Goal: Information Seeking & Learning: Learn about a topic

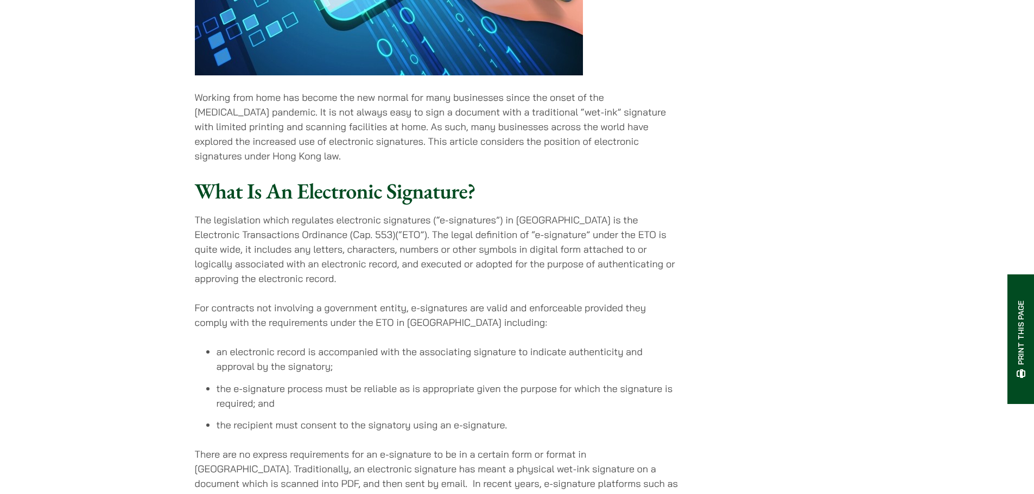
scroll to position [922, 0]
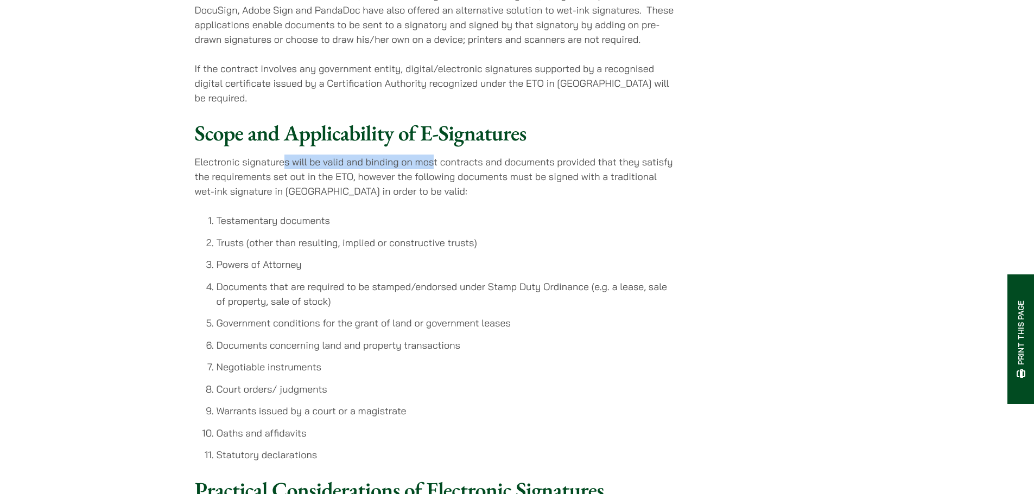
drag, startPoint x: 283, startPoint y: 174, endPoint x: 434, endPoint y: 171, distance: 150.3
click at [434, 171] on p "Electronic signatures will be valid and binding on most contracts and documents…" at bounding box center [436, 177] width 483 height 44
click at [476, 199] on p "Electronic signatures will be valid and binding on most contracts and documents…" at bounding box center [436, 177] width 483 height 44
drag, startPoint x: 521, startPoint y: 199, endPoint x: 633, endPoint y: 197, distance: 111.8
click at [633, 197] on p "Electronic signatures will be valid and binding on most contracts and documents…" at bounding box center [436, 177] width 483 height 44
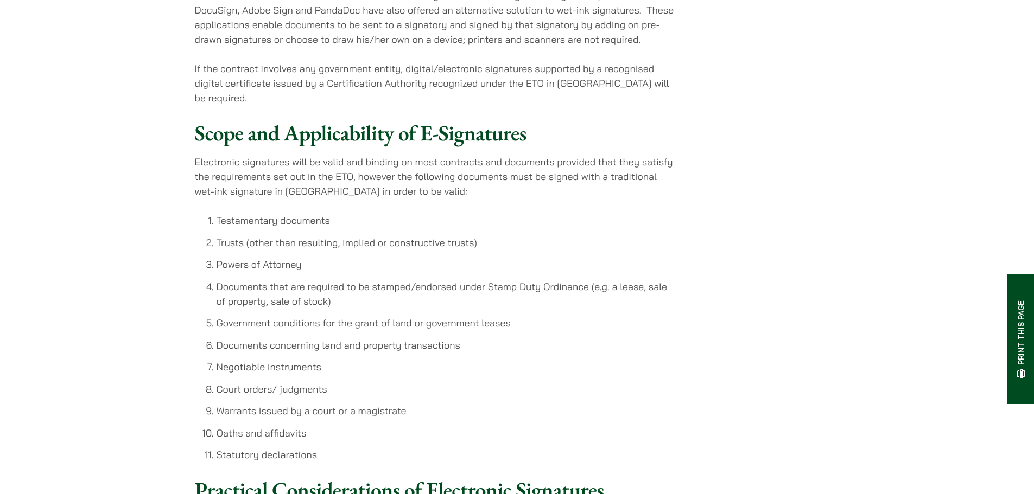
click at [564, 171] on p "Electronic signatures will be valid and binding on most contracts and documents…" at bounding box center [436, 177] width 483 height 44
drag, startPoint x: 471, startPoint y: 183, endPoint x: 429, endPoint y: 164, distance: 45.9
click at [429, 164] on p "Electronic signatures will be valid and binding on most contracts and documents…" at bounding box center [436, 177] width 483 height 44
click at [415, 199] on p "Electronic signatures will be valid and binding on most contracts and documents…" at bounding box center [436, 177] width 483 height 44
drag, startPoint x: 434, startPoint y: 200, endPoint x: 547, endPoint y: 206, distance: 113.6
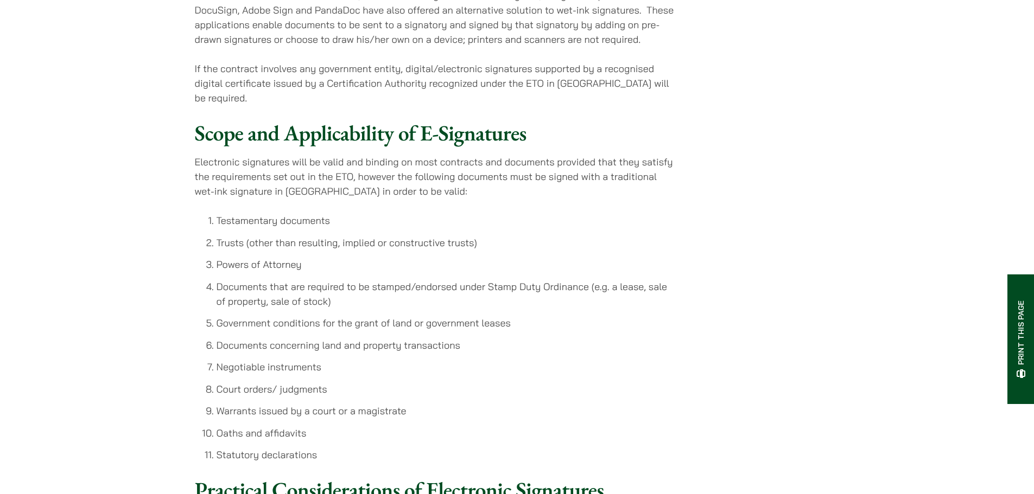
click at [547, 199] on p "Electronic signatures will be valid and binding on most contracts and documents…" at bounding box center [436, 177] width 483 height 44
click at [480, 195] on p "Electronic signatures will be valid and binding on most contracts and documents…" at bounding box center [436, 177] width 483 height 44
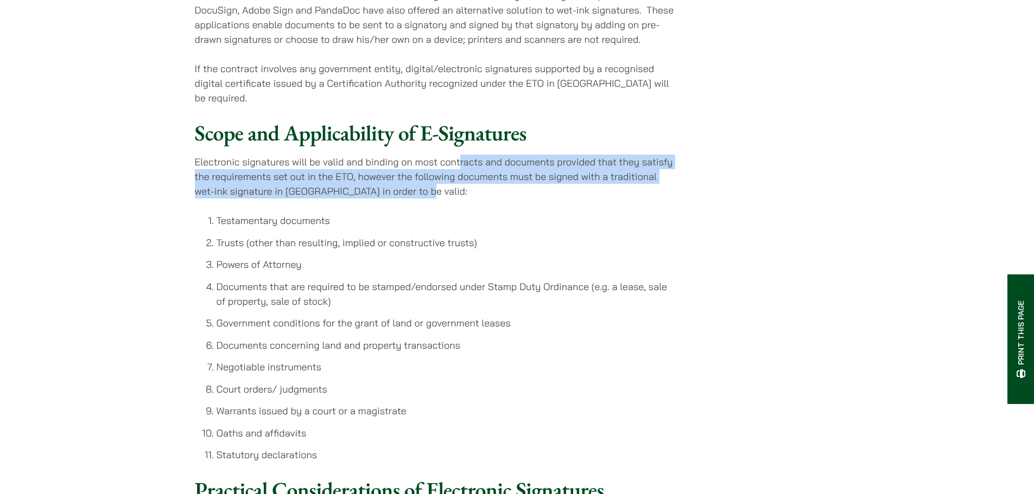
drag, startPoint x: 517, startPoint y: 194, endPoint x: 461, endPoint y: 171, distance: 60.2
click at [461, 171] on p "Electronic signatures will be valid and binding on most contracts and documents…" at bounding box center [436, 177] width 483 height 44
click at [420, 193] on p "Electronic signatures will be valid and binding on most contracts and documents…" at bounding box center [436, 177] width 483 height 44
click at [440, 186] on p "Electronic signatures will be valid and binding on most contracts and documents…" at bounding box center [436, 177] width 483 height 44
drag, startPoint x: 412, startPoint y: 176, endPoint x: 425, endPoint y: 201, distance: 28.6
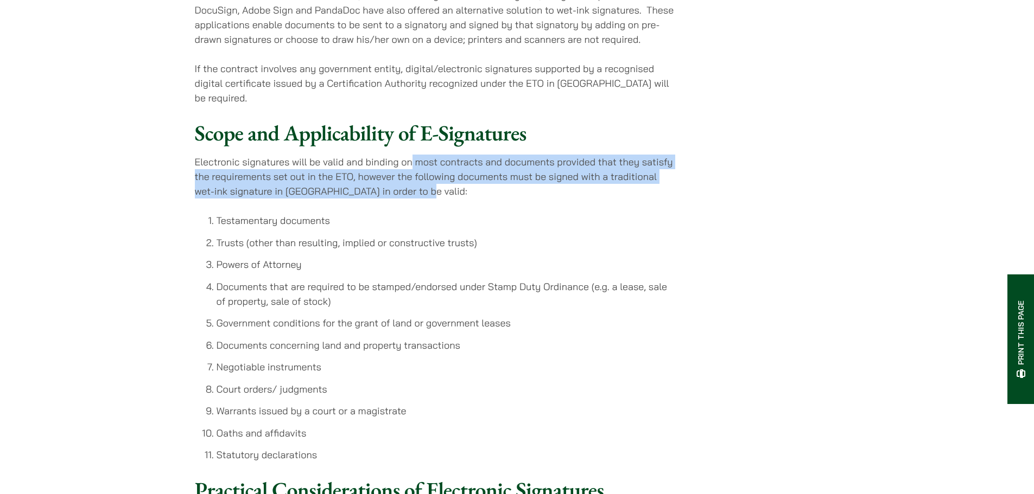
click at [425, 199] on p "Electronic signatures will be valid and binding on most contracts and documents…" at bounding box center [436, 177] width 483 height 44
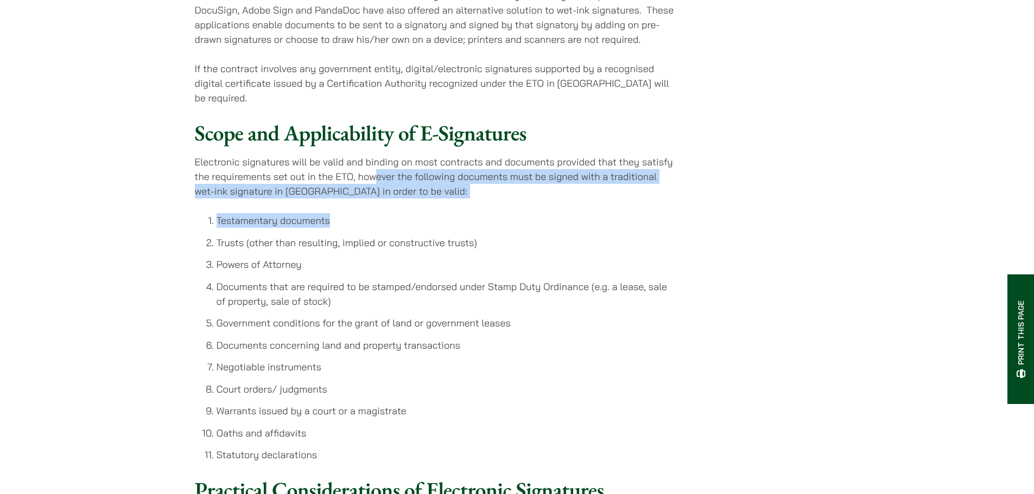
drag, startPoint x: 445, startPoint y: 201, endPoint x: 368, endPoint y: 178, distance: 79.8
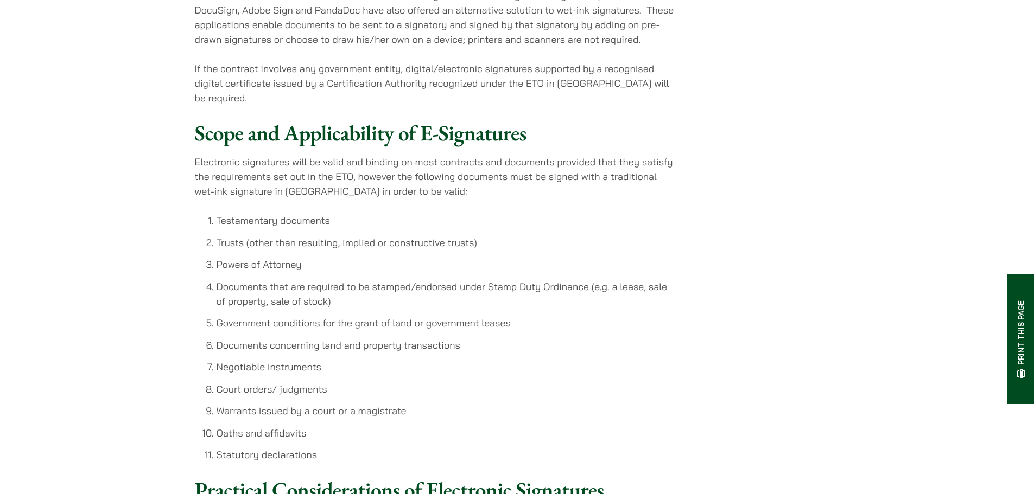
click at [354, 182] on p "Electronic signatures will be valid and binding on most contracts and documents…" at bounding box center [436, 177] width 483 height 44
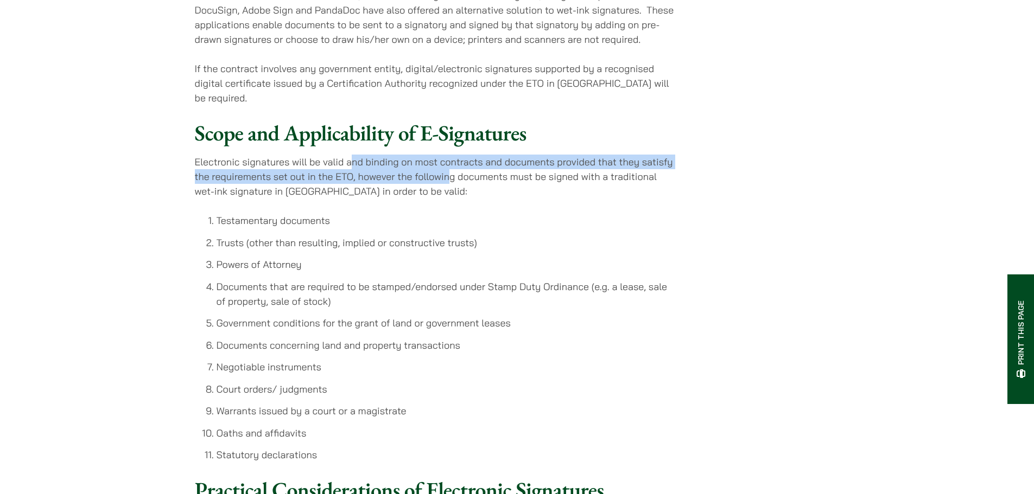
drag, startPoint x: 353, startPoint y: 169, endPoint x: 473, endPoint y: 204, distance: 125.0
click at [462, 193] on p "Electronic signatures will be valid and binding on most contracts and documents…" at bounding box center [436, 177] width 483 height 44
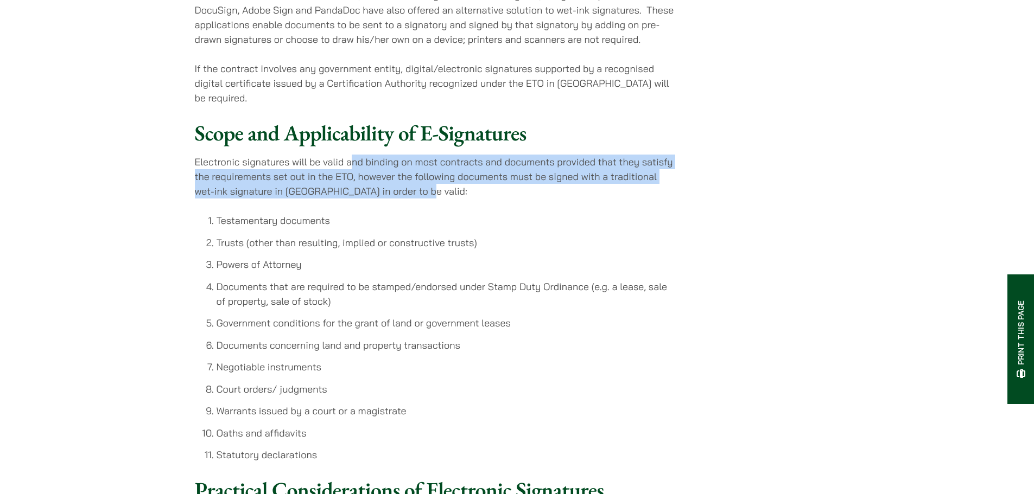
click at [474, 199] on p "Electronic signatures will be valid and binding on most contracts and documents…" at bounding box center [436, 177] width 483 height 44
drag, startPoint x: 426, startPoint y: 182, endPoint x: 371, endPoint y: 168, distance: 57.1
click at [371, 168] on p "Electronic signatures will be valid and binding on most contracts and documents…" at bounding box center [436, 177] width 483 height 44
click at [369, 169] on p "Electronic signatures will be valid and binding on most contracts and documents…" at bounding box center [436, 177] width 483 height 44
drag, startPoint x: 373, startPoint y: 170, endPoint x: 500, endPoint y: 207, distance: 132.8
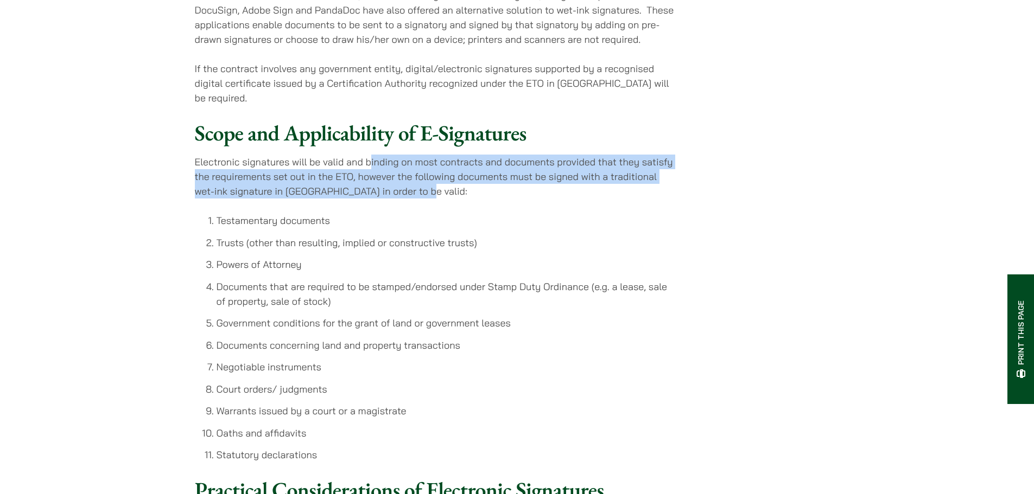
click at [492, 199] on p "Electronic signatures will be valid and binding on most contracts and documents…" at bounding box center [436, 177] width 483 height 44
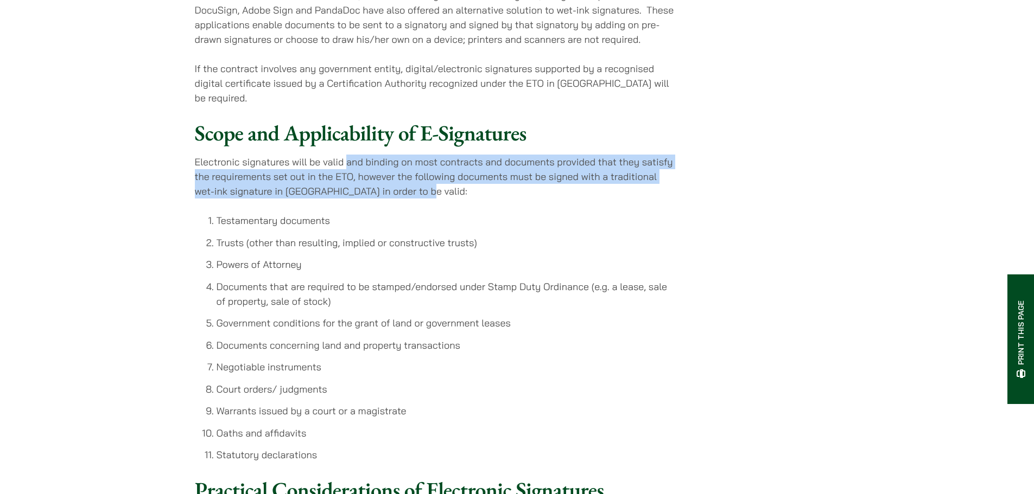
drag, startPoint x: 437, startPoint y: 186, endPoint x: 344, endPoint y: 165, distance: 95.1
click at [344, 165] on p "Electronic signatures will be valid and binding on most contracts and documents…" at bounding box center [436, 177] width 483 height 44
click at [343, 165] on p "Electronic signatures will be valid and binding on most contracts and documents…" at bounding box center [436, 177] width 483 height 44
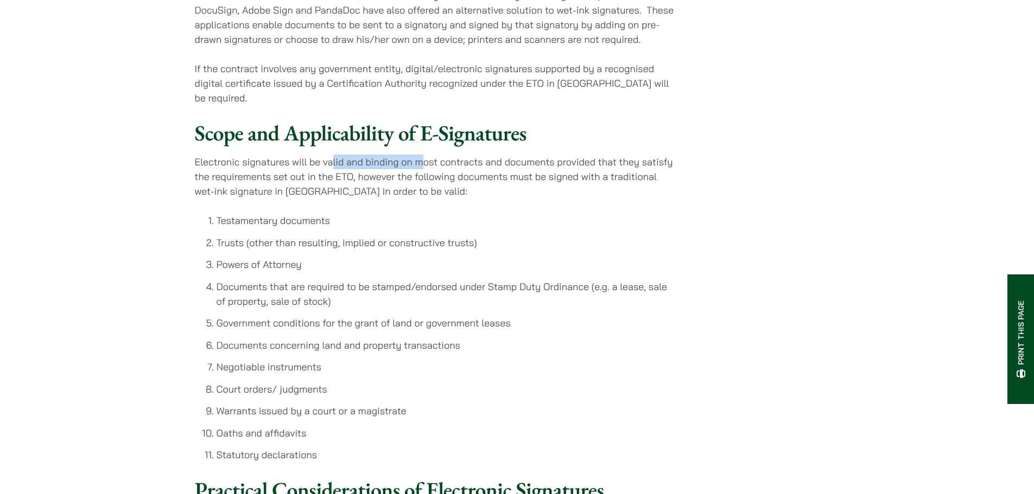
drag, startPoint x: 333, startPoint y: 157, endPoint x: 446, endPoint y: 210, distance: 125.3
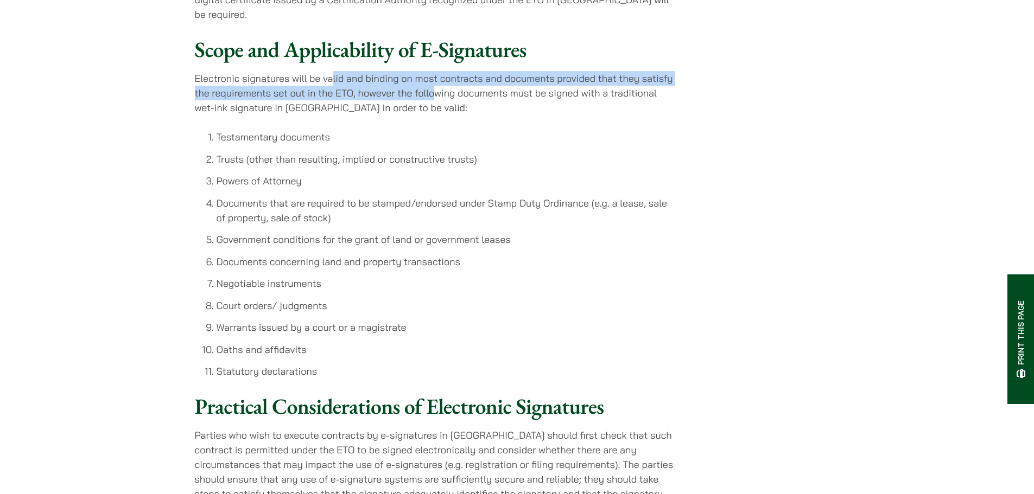
scroll to position [843, 0]
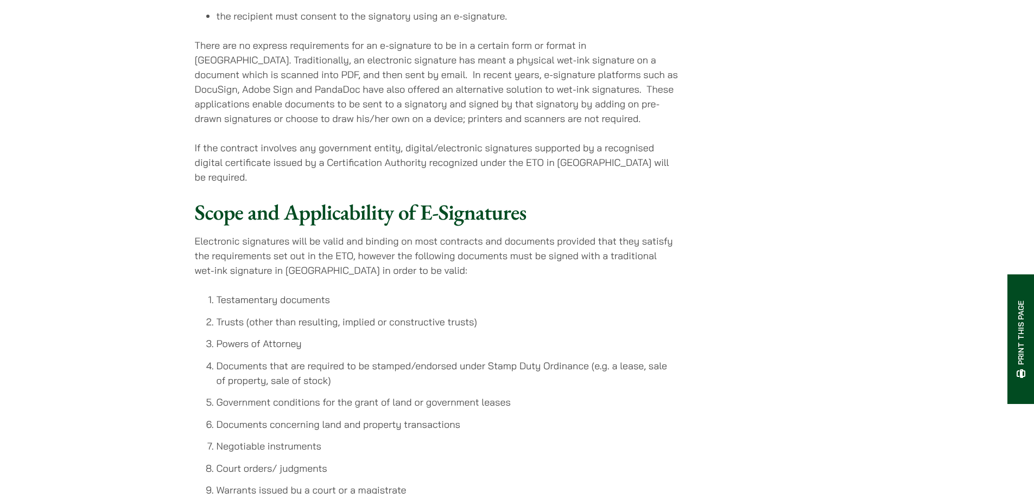
click at [590, 272] on p "Electronic signatures will be valid and binding on most contracts and documents…" at bounding box center [436, 256] width 483 height 44
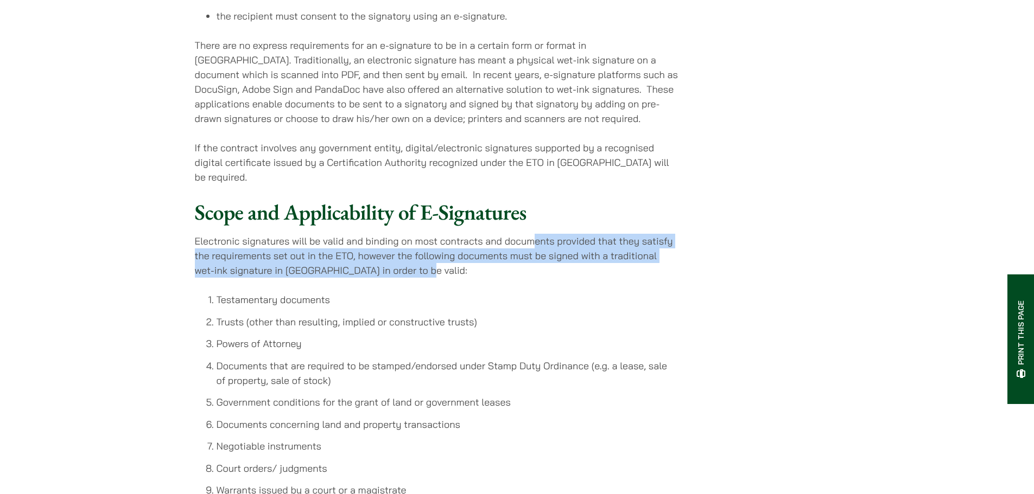
drag, startPoint x: 578, startPoint y: 278, endPoint x: 531, endPoint y: 252, distance: 53.4
click at [531, 252] on p "Electronic signatures will be valid and binding on most contracts and documents…" at bounding box center [436, 256] width 483 height 44
click at [507, 270] on p "Electronic signatures will be valid and binding on most contracts and documents…" at bounding box center [436, 256] width 483 height 44
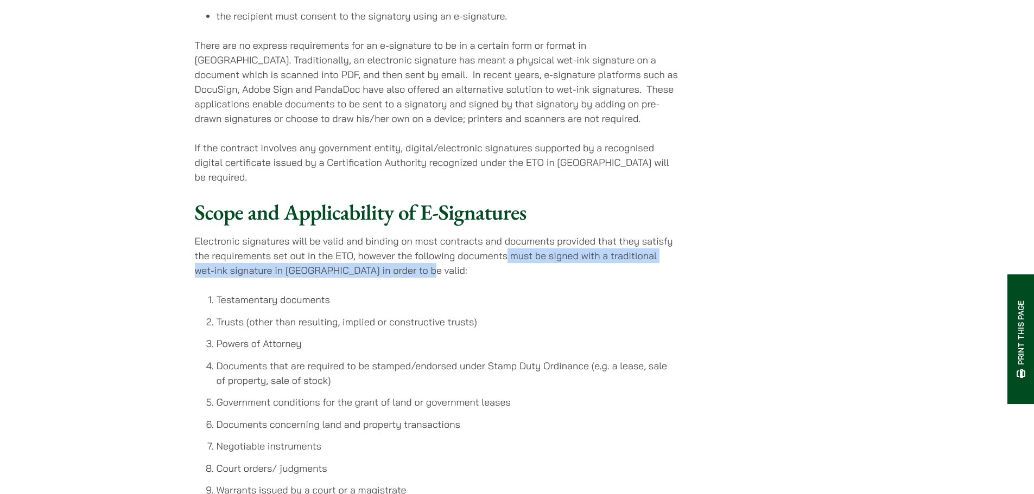
drag, startPoint x: 511, startPoint y: 262, endPoint x: 486, endPoint y: 272, distance: 27.0
click at [508, 259] on p "Electronic signatures will be valid and binding on most contracts and documents…" at bounding box center [436, 256] width 483 height 44
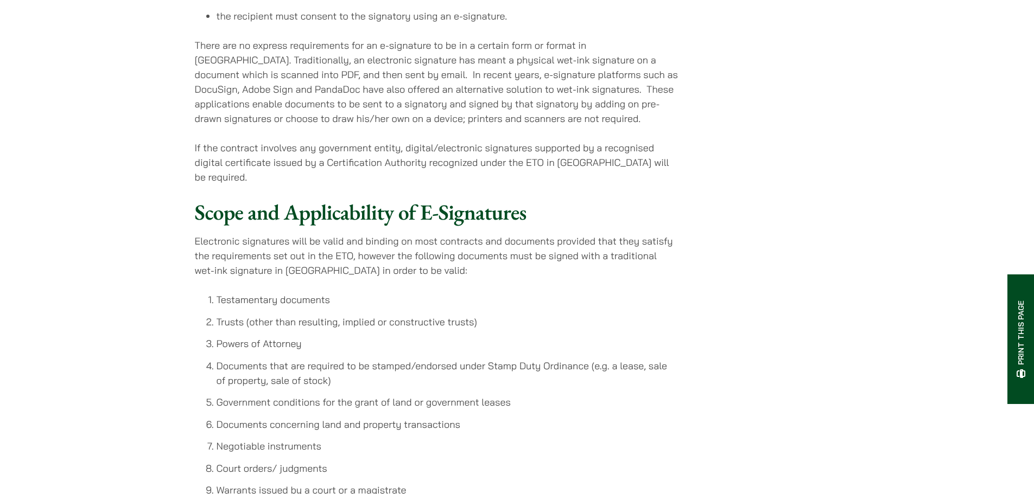
click at [383, 250] on p "Electronic signatures will be valid and binding on most contracts and documents…" at bounding box center [436, 256] width 483 height 44
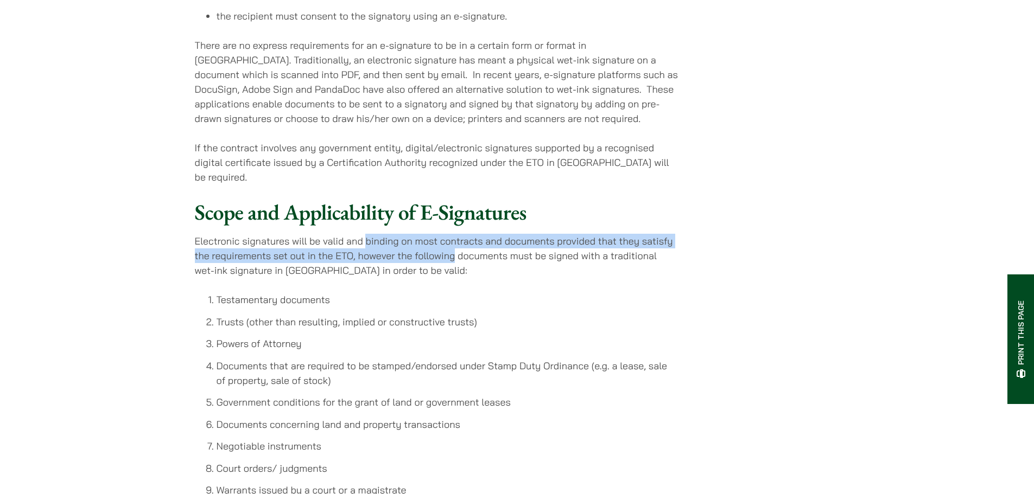
drag, startPoint x: 382, startPoint y: 249, endPoint x: 438, endPoint y: 273, distance: 61.0
click at [428, 264] on p "Electronic signatures will be valid and binding on most contracts and documents…" at bounding box center [436, 256] width 483 height 44
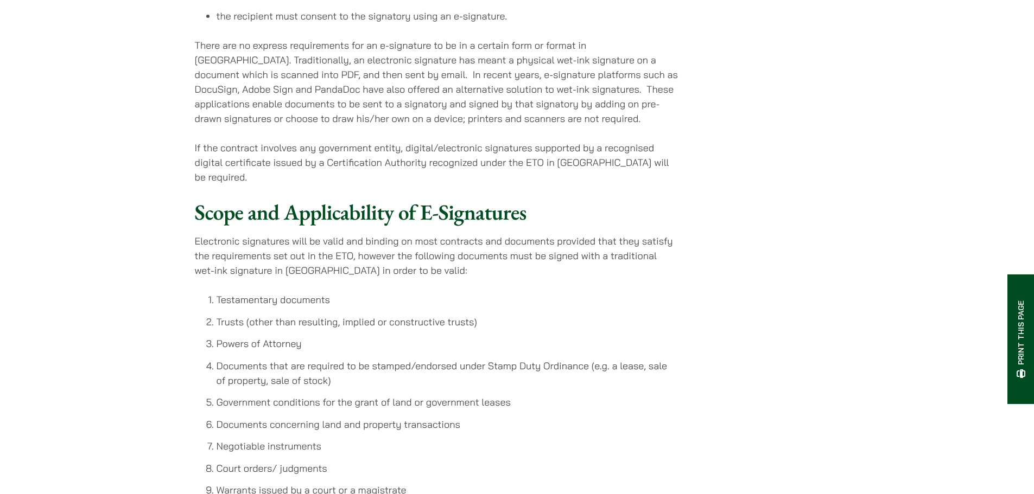
click at [438, 274] on p "Electronic signatures will be valid and binding on most contracts and documents…" at bounding box center [436, 256] width 483 height 44
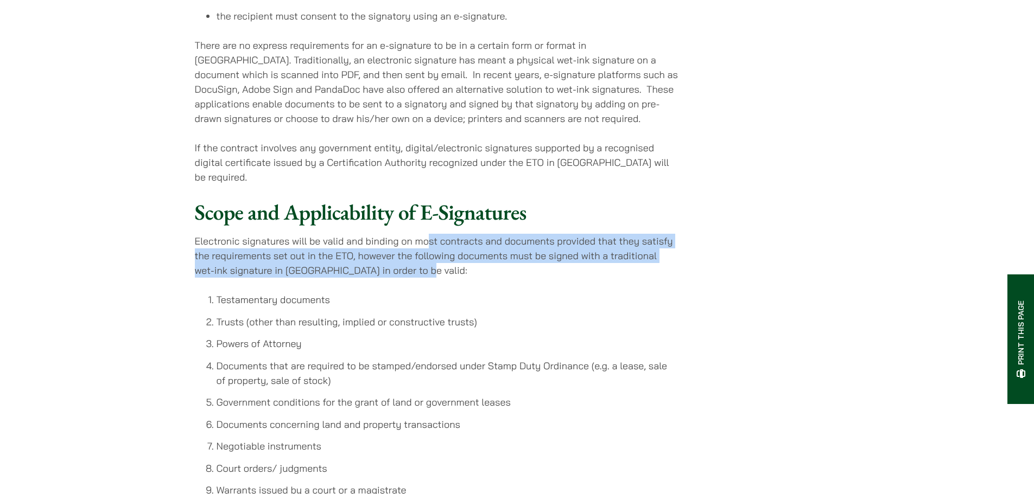
drag, startPoint x: 440, startPoint y: 267, endPoint x: 427, endPoint y: 251, distance: 20.8
click at [427, 251] on p "Electronic signatures will be valid and binding on most contracts and documents…" at bounding box center [436, 256] width 483 height 44
drag, startPoint x: 379, startPoint y: 262, endPoint x: 378, endPoint y: 255, distance: 6.6
click at [378, 262] on p "Electronic signatures will be valid and binding on most contracts and documents…" at bounding box center [436, 256] width 483 height 44
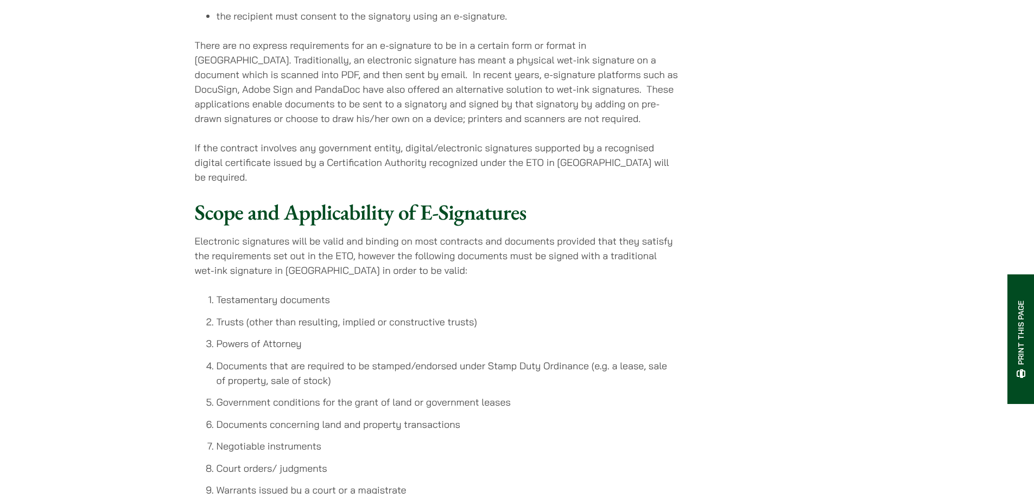
click at [379, 247] on p "Electronic signatures will be valid and binding on most contracts and documents…" at bounding box center [436, 256] width 483 height 44
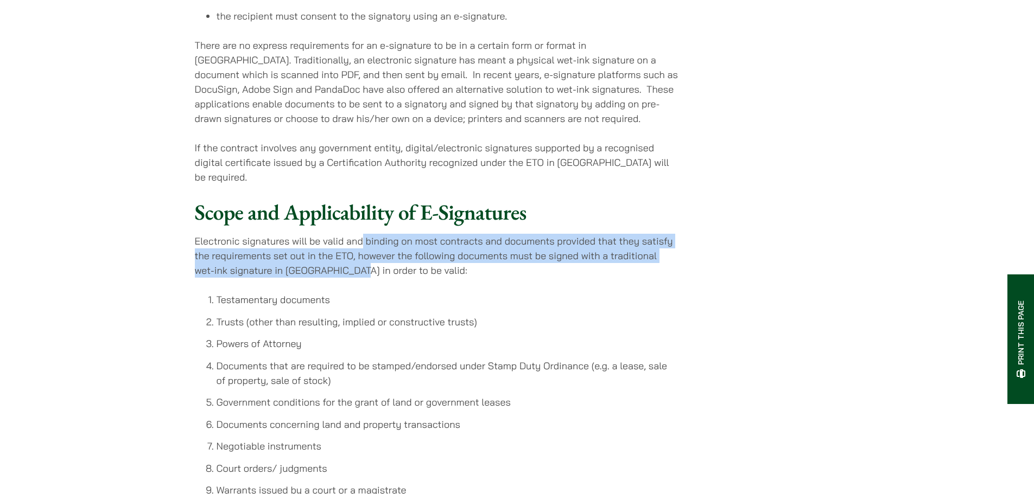
drag, startPoint x: 362, startPoint y: 256, endPoint x: 360, endPoint y: 249, distance: 7.2
click at [362, 246] on p "Electronic signatures will be valid and binding on most contracts and documents…" at bounding box center [436, 256] width 483 height 44
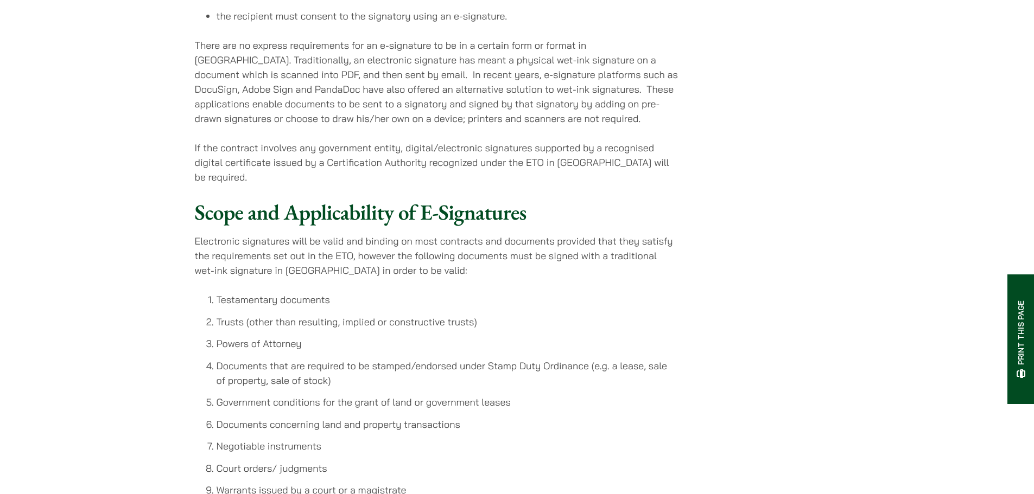
click at [358, 253] on p "Electronic signatures will be valid and binding on most contracts and documents…" at bounding box center [436, 256] width 483 height 44
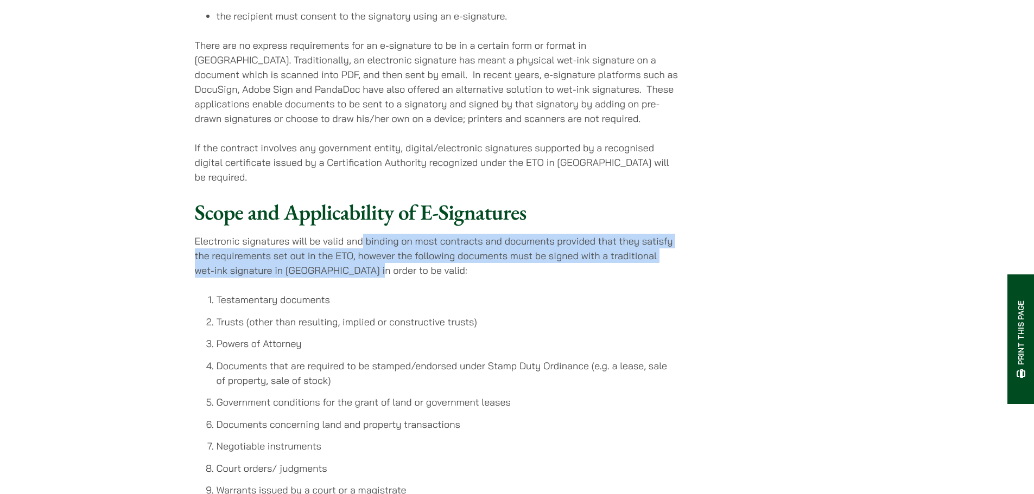
drag, startPoint x: 372, startPoint y: 278, endPoint x: 364, endPoint y: 245, distance: 34.2
click at [364, 245] on p "Electronic signatures will be valid and binding on most contracts and documents…" at bounding box center [436, 256] width 483 height 44
click at [353, 258] on p "Electronic signatures will be valid and binding on most contracts and documents…" at bounding box center [436, 256] width 483 height 44
drag, startPoint x: 361, startPoint y: 257, endPoint x: 426, endPoint y: 310, distance: 84.4
click at [426, 310] on div "09/05/2021 Working from home has become the new normal for many businesses sinc…" at bounding box center [436, 31] width 483 height 1353
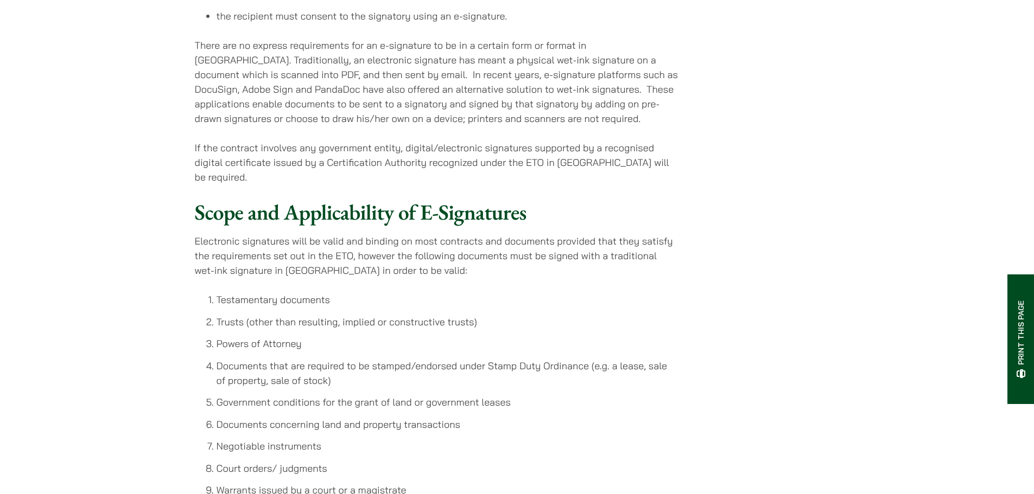
drag, startPoint x: 510, startPoint y: 380, endPoint x: 467, endPoint y: 379, distance: 42.9
click at [504, 380] on li "Documents that are required to be stamped/endorsed under Stamp Duty Ordinance (…" at bounding box center [448, 373] width 462 height 29
drag, startPoint x: 327, startPoint y: 378, endPoint x: 539, endPoint y: 379, distance: 211.6
click at [539, 379] on li "Documents that are required to be stamped/endorsed under Stamp Duty Ordinance (…" at bounding box center [448, 373] width 462 height 29
click at [364, 384] on li "Documents that are required to be stamped/endorsed under Stamp Duty Ordinance (…" at bounding box center [448, 373] width 462 height 29
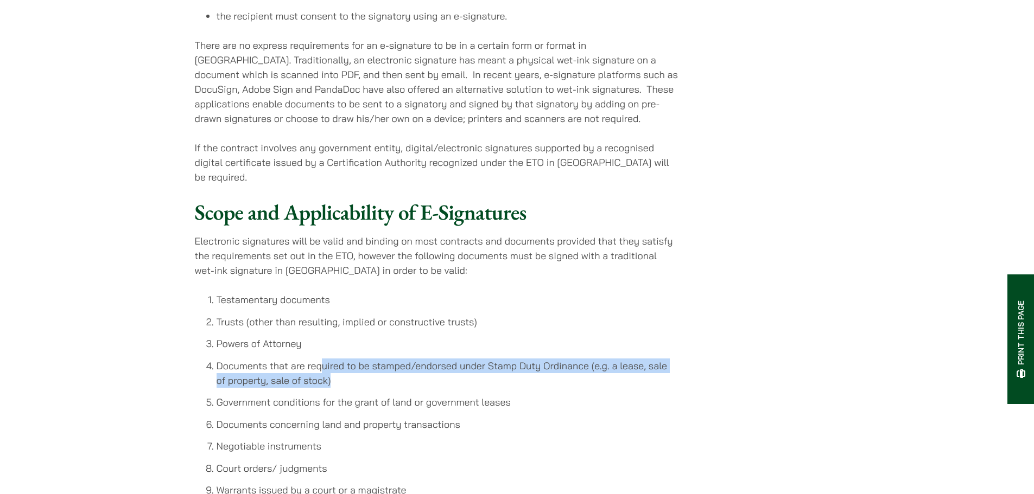
drag, startPoint x: 322, startPoint y: 380, endPoint x: 590, endPoint y: 384, distance: 267.5
click at [575, 384] on li "Documents that are required to be stamped/endorsed under Stamp Duty Ordinance (…" at bounding box center [448, 373] width 462 height 29
click at [645, 379] on li "Documents that are required to be stamped/endorsed under Stamp Duty Ordinance (…" at bounding box center [448, 373] width 462 height 29
drag, startPoint x: 533, startPoint y: 376, endPoint x: 413, endPoint y: 380, distance: 120.5
click at [413, 380] on li "Documents that are required to be stamped/endorsed under Stamp Duty Ordinance (…" at bounding box center [448, 373] width 462 height 29
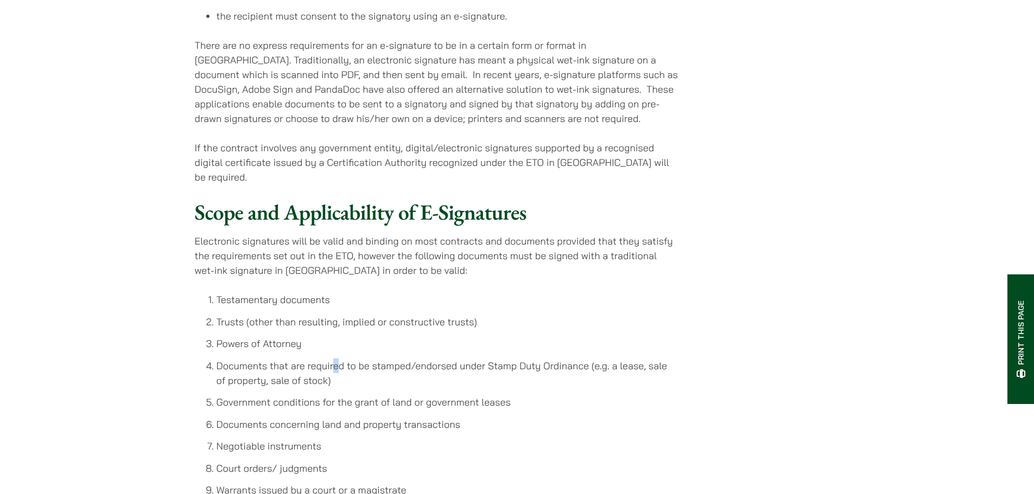
drag, startPoint x: 334, startPoint y: 380, endPoint x: 299, endPoint y: 380, distance: 34.7
click at [333, 380] on li "Documents that are required to be stamped/endorsed under Stamp Duty Ordinance (…" at bounding box center [448, 373] width 462 height 29
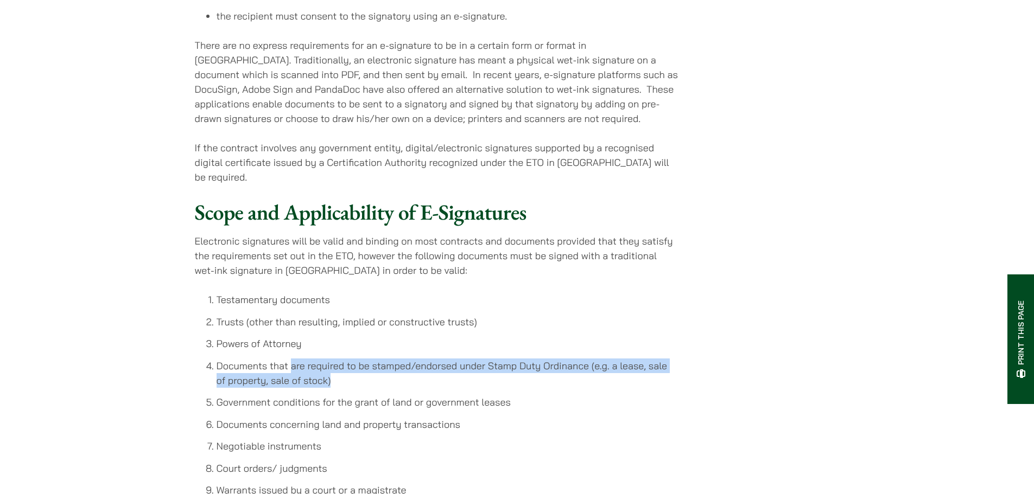
drag, startPoint x: 290, startPoint y: 380, endPoint x: 556, endPoint y: 384, distance: 265.4
click at [556, 384] on li "Documents that are required to be stamped/endorsed under Stamp Duty Ordinance (…" at bounding box center [448, 373] width 462 height 29
click at [454, 365] on ol "Testamentary documents Trusts (other than resulting, implied or constructive tr…" at bounding box center [436, 416] width 483 height 249
click at [395, 370] on li "Documents that are required to be stamped/endorsed under Stamp Duty Ordinance (…" at bounding box center [448, 373] width 462 height 29
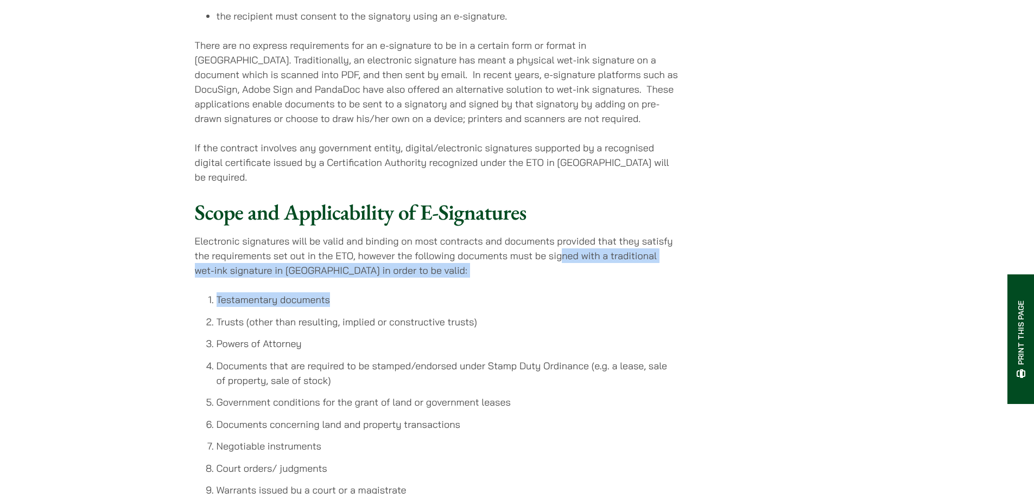
drag, startPoint x: 567, startPoint y: 278, endPoint x: 557, endPoint y: 265, distance: 16.3
click at [563, 266] on div "09/05/2021 Working from home has become the new normal for many businesses sinc…" at bounding box center [436, 31] width 483 height 1353
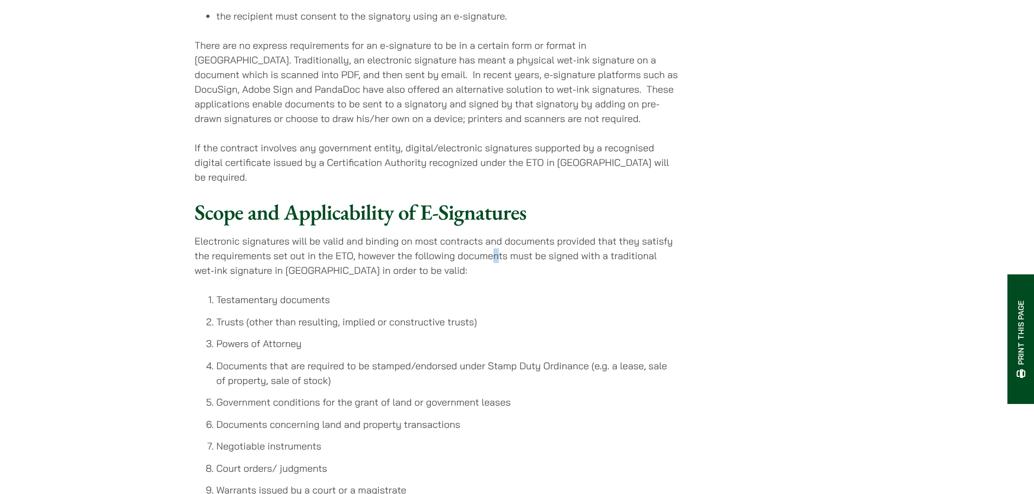
drag, startPoint x: 495, startPoint y: 259, endPoint x: 494, endPoint y: 254, distance: 5.5
click at [494, 259] on p "Electronic signatures will be valid and binding on most contracts and documents…" at bounding box center [436, 256] width 483 height 44
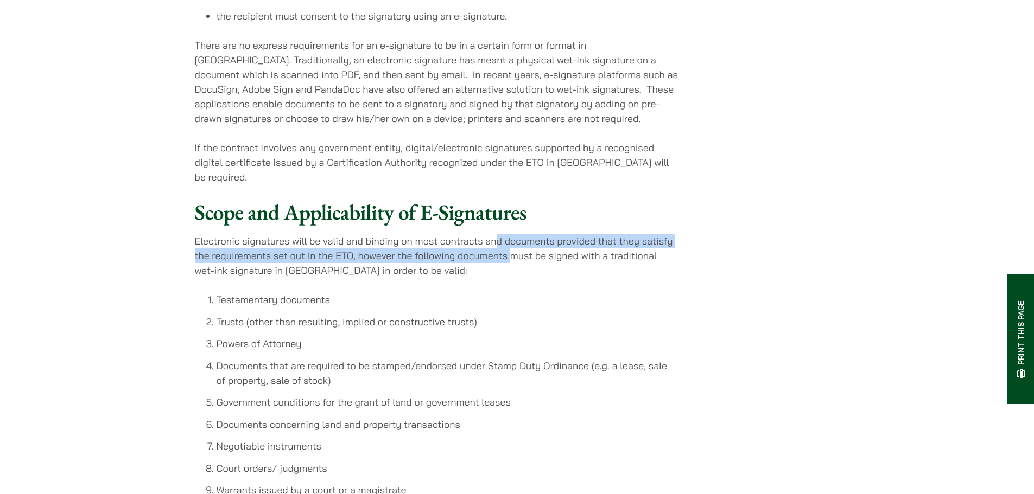
drag, startPoint x: 495, startPoint y: 253, endPoint x: 583, endPoint y: 303, distance: 100.8
click at [542, 275] on p "Electronic signatures will be valid and binding on most contracts and documents…" at bounding box center [436, 256] width 483 height 44
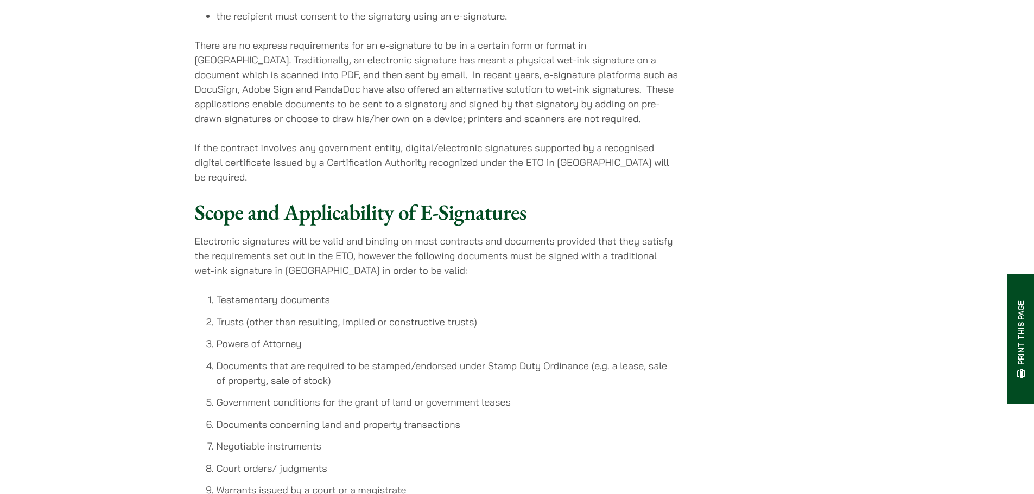
click at [614, 323] on ol "Testamentary documents Trusts (other than resulting, implied or constructive tr…" at bounding box center [436, 416] width 483 height 249
drag, startPoint x: 627, startPoint y: 332, endPoint x: 592, endPoint y: 273, distance: 68.1
click at [595, 275] on div "09/05/2021 Working from home has become the new normal for many businesses sinc…" at bounding box center [436, 31] width 483 height 1353
click at [536, 264] on p "Electronic signatures will be valid and binding on most contracts and documents…" at bounding box center [436, 256] width 483 height 44
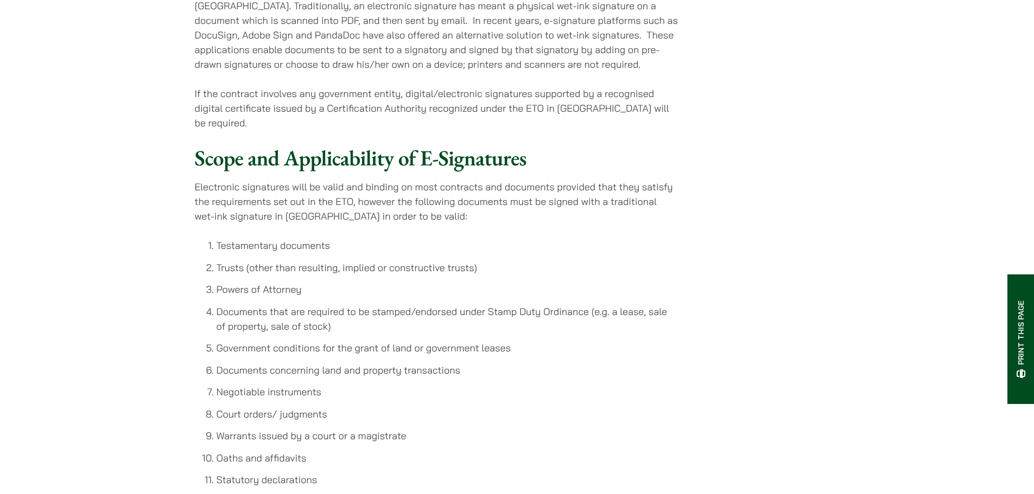
click at [560, 211] on p "Electronic signatures will be valid and binding on most contracts and documents…" at bounding box center [436, 202] width 483 height 44
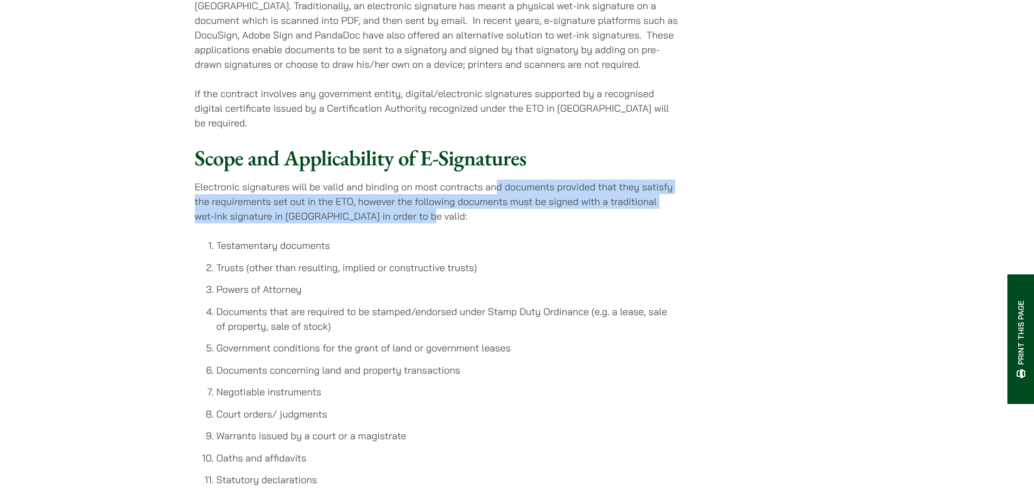
drag, startPoint x: 431, startPoint y: 221, endPoint x: 499, endPoint y: 199, distance: 71.4
click at [499, 199] on p "Electronic signatures will be valid and binding on most contracts and documents…" at bounding box center [436, 202] width 483 height 44
click at [410, 224] on p "Electronic signatures will be valid and binding on most contracts and documents…" at bounding box center [436, 202] width 483 height 44
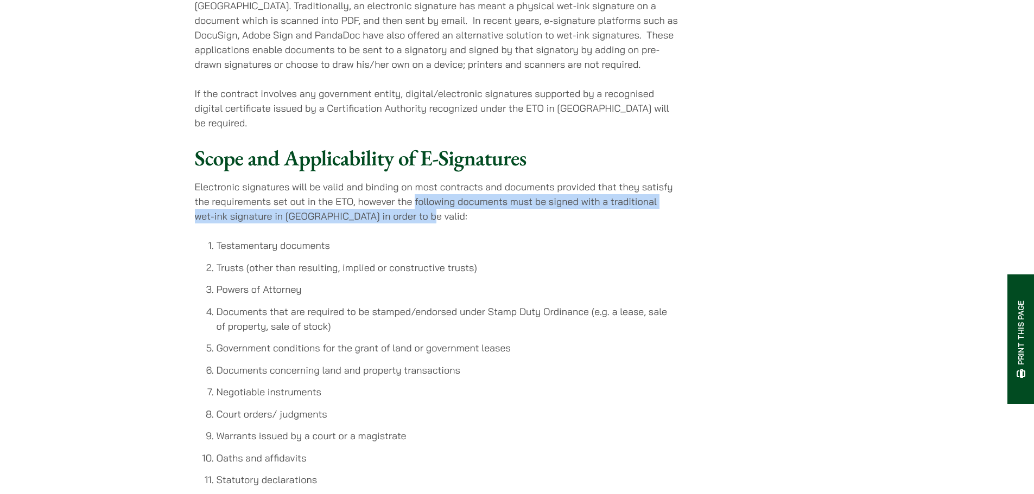
drag, startPoint x: 432, startPoint y: 224, endPoint x: 415, endPoint y: 209, distance: 22.4
click at [415, 209] on p "Electronic signatures will be valid and binding on most contracts and documents…" at bounding box center [436, 202] width 483 height 44
click at [397, 222] on p "Electronic signatures will be valid and binding on most contracts and documents…" at bounding box center [436, 202] width 483 height 44
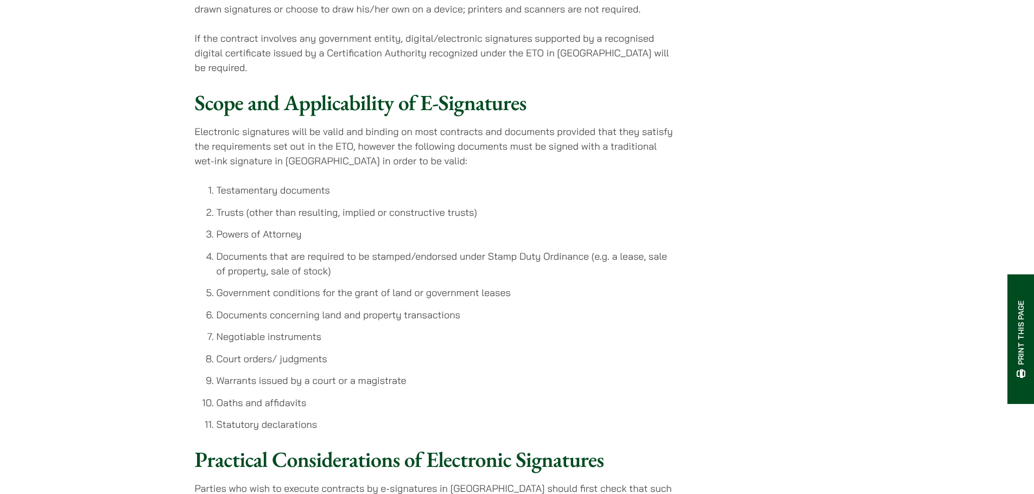
scroll to position [1006, 0]
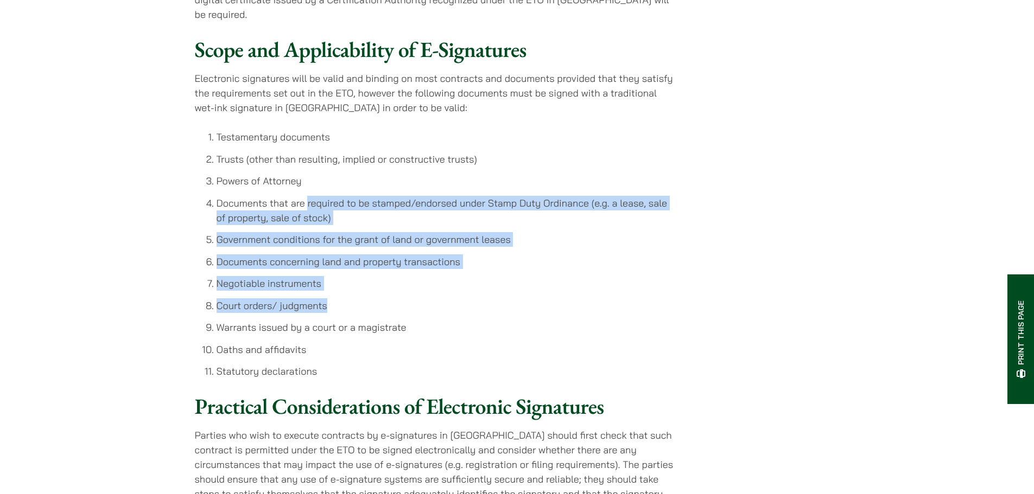
drag, startPoint x: 335, startPoint y: 312, endPoint x: 307, endPoint y: 202, distance: 113.2
click at [307, 198] on ol "Testamentary documents Trusts (other than resulting, implied or constructive tr…" at bounding box center [436, 254] width 483 height 249
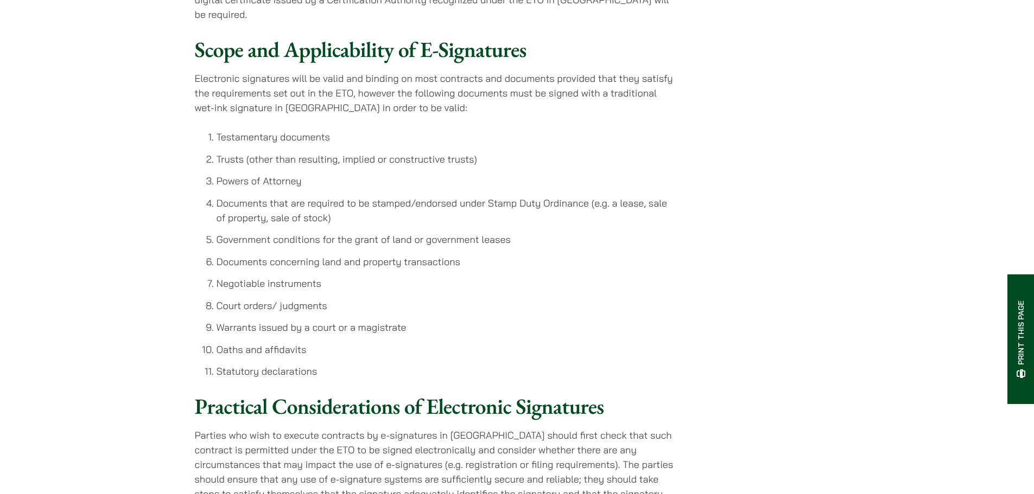
click at [376, 322] on ol "Testamentary documents Trusts (other than resulting, implied or constructive tr…" at bounding box center [436, 254] width 483 height 249
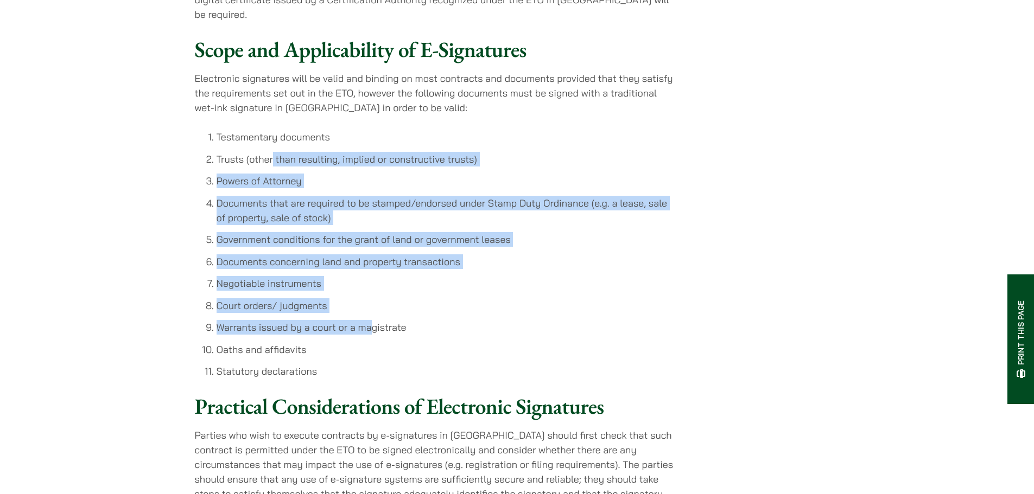
drag, startPoint x: 369, startPoint y: 341, endPoint x: 280, endPoint y: 170, distance: 192.7
click at [278, 170] on ol "Testamentary documents Trusts (other than resulting, implied or constructive tr…" at bounding box center [436, 254] width 483 height 249
click at [278, 238] on ol "Testamentary documents Trusts (other than resulting, implied or constructive tr…" at bounding box center [436, 254] width 483 height 249
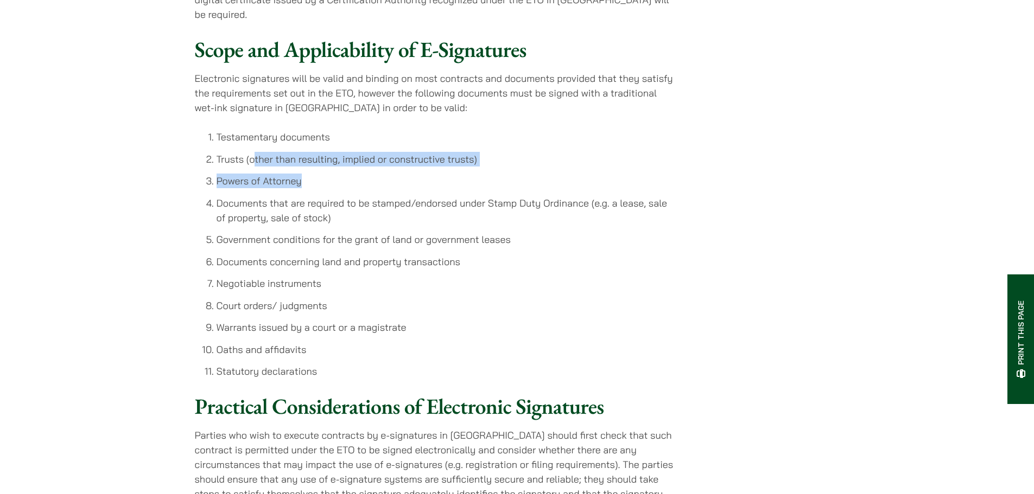
drag, startPoint x: 255, startPoint y: 180, endPoint x: 319, endPoint y: 180, distance: 64.0
click at [319, 180] on ol "Testamentary documents Trusts (other than resulting, implied or constructive tr…" at bounding box center [436, 254] width 483 height 249
click at [355, 291] on li "Negotiable instruments" at bounding box center [448, 283] width 462 height 15
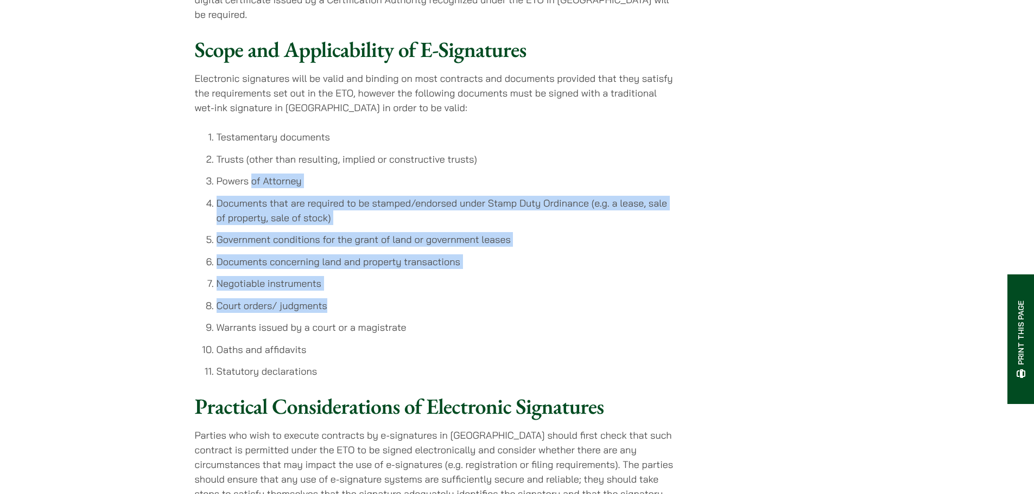
drag, startPoint x: 351, startPoint y: 319, endPoint x: 251, endPoint y: 193, distance: 160.7
click at [251, 193] on ol "Testamentary documents Trusts (other than resulting, implied or constructive tr…" at bounding box center [436, 254] width 483 height 249
click at [257, 221] on li "Documents that are required to be stamped/endorsed under Stamp Duty Ordinance (…" at bounding box center [448, 210] width 462 height 29
click at [230, 214] on li "Documents that are required to be stamped/endorsed under Stamp Duty Ordinance (…" at bounding box center [448, 210] width 462 height 29
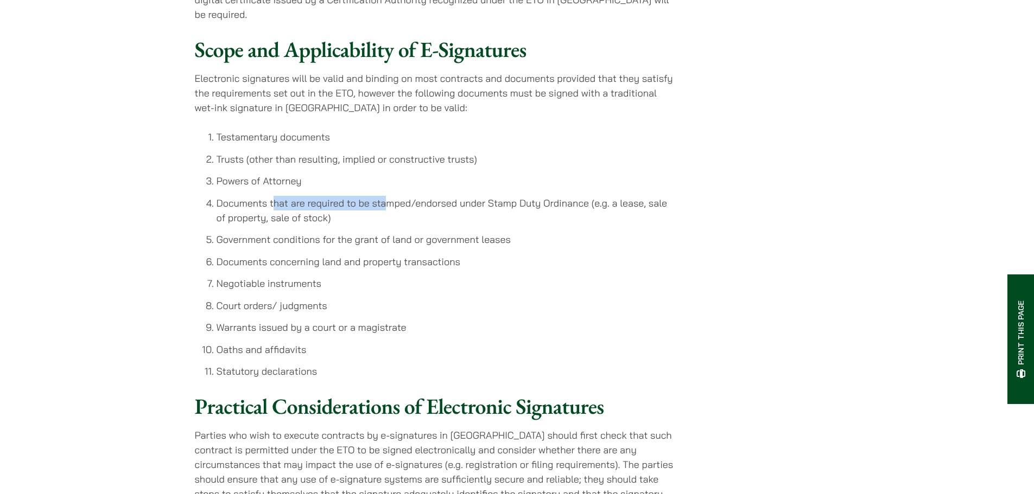
drag, startPoint x: 282, startPoint y: 211, endPoint x: 372, endPoint y: 250, distance: 98.0
click at [384, 218] on li "Documents that are required to be stamped/endorsed under Stamp Duty Ordinance (…" at bounding box center [448, 210] width 462 height 29
click at [371, 247] on li "Government conditions for the grant of land or government leases" at bounding box center [448, 239] width 462 height 15
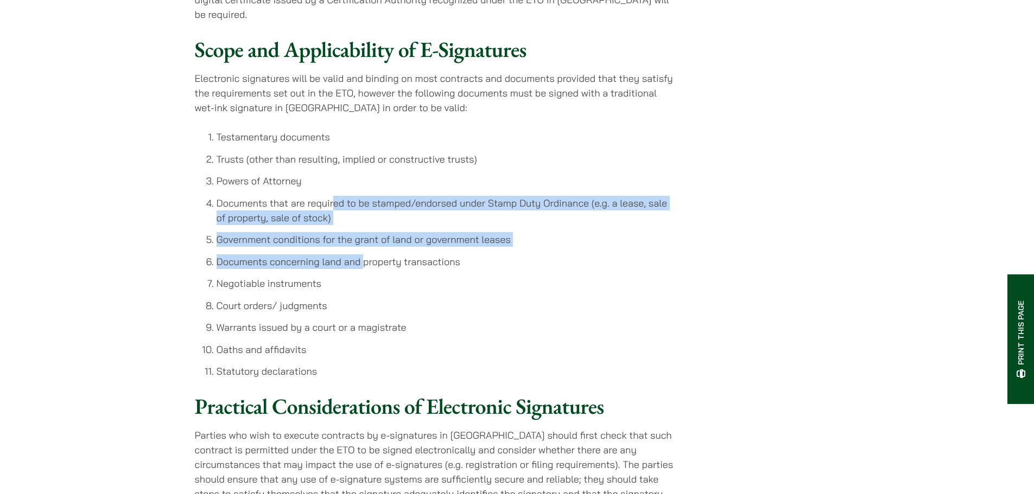
drag, startPoint x: 362, startPoint y: 275, endPoint x: 331, endPoint y: 213, distance: 69.4
click at [331, 213] on ol "Testamentary documents Trusts (other than resulting, implied or constructive tr…" at bounding box center [436, 254] width 483 height 249
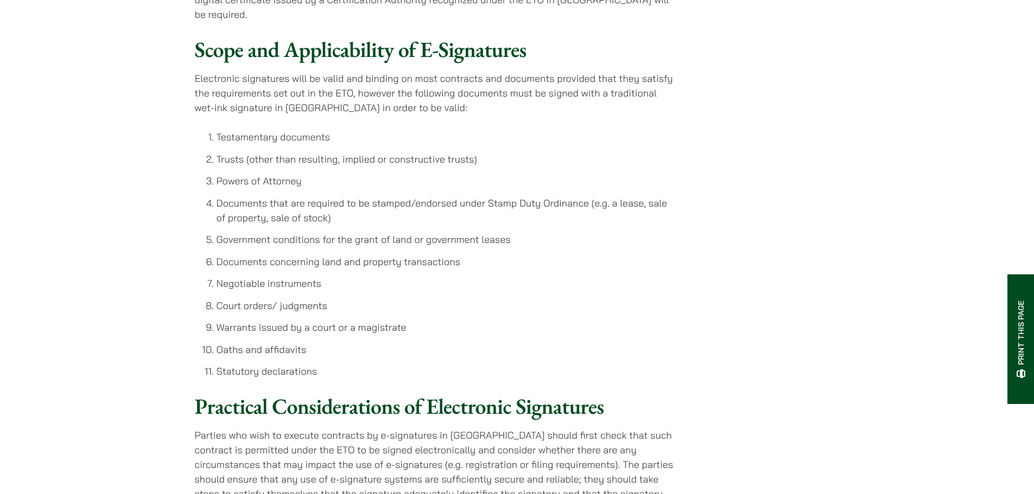
click at [250, 215] on li "Documents that are required to be stamped/endorsed under Stamp Duty Ordinance (…" at bounding box center [448, 210] width 462 height 29
drag, startPoint x: 282, startPoint y: 209, endPoint x: 352, endPoint y: 174, distance: 78.1
click at [352, 174] on ol "Testamentary documents Trusts (other than resulting, implied or constructive tr…" at bounding box center [436, 254] width 483 height 249
click at [360, 256] on ol "Testamentary documents Trusts (other than resulting, implied or constructive tr…" at bounding box center [436, 254] width 483 height 249
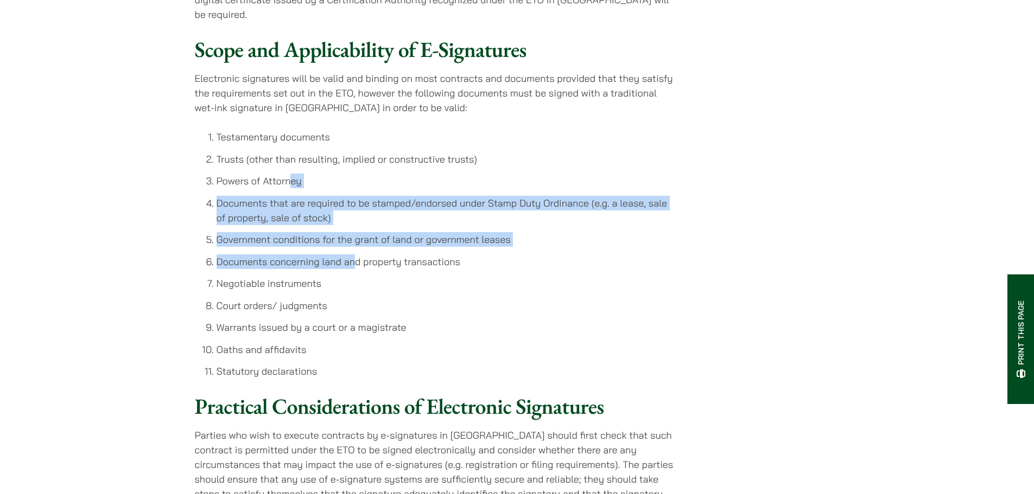
drag, startPoint x: 356, startPoint y: 273, endPoint x: 288, endPoint y: 179, distance: 116.7
click at [288, 179] on ol "Testamentary documents Trusts (other than resulting, implied or constructive tr…" at bounding box center [436, 254] width 483 height 249
click at [277, 198] on ol "Testamentary documents Trusts (other than resulting, implied or constructive tr…" at bounding box center [436, 254] width 483 height 249
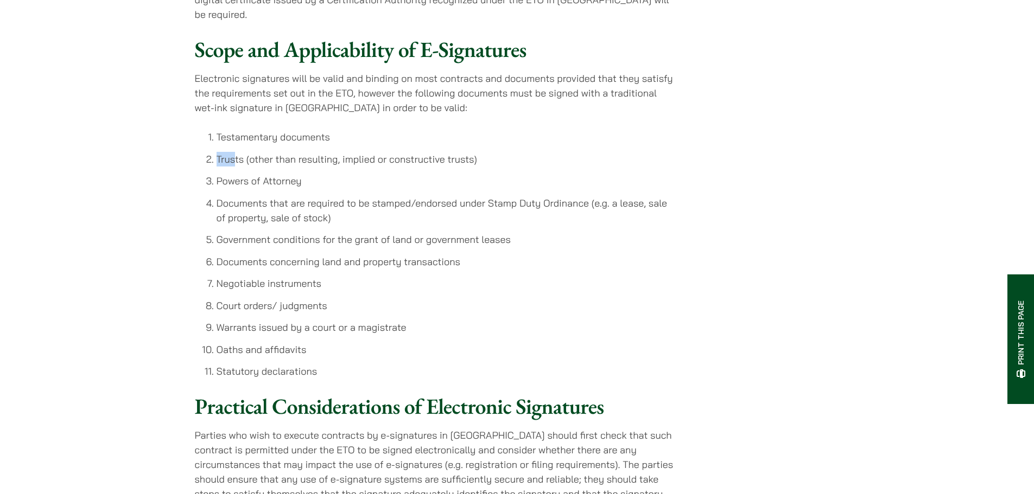
drag, startPoint x: 233, startPoint y: 153, endPoint x: 338, endPoint y: 144, distance: 105.1
click at [338, 144] on ol "Testamentary documents Trusts (other than resulting, implied or constructive tr…" at bounding box center [436, 254] width 483 height 249
click at [373, 247] on li "Government conditions for the grant of land or government leases" at bounding box center [448, 239] width 462 height 15
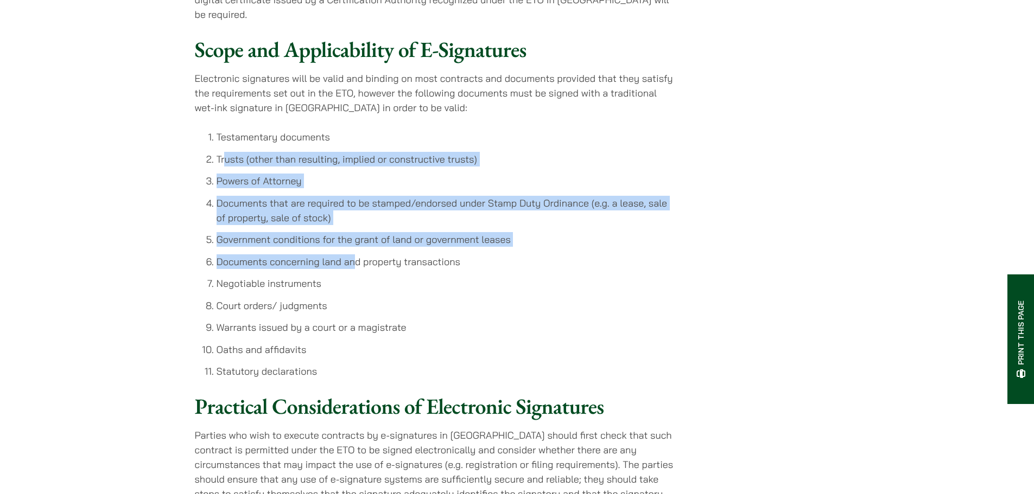
drag, startPoint x: 353, startPoint y: 263, endPoint x: 227, endPoint y: 154, distance: 166.6
click at [226, 153] on ol "Testamentary documents Trusts (other than resulting, implied or constructive tr…" at bounding box center [436, 254] width 483 height 249
click at [658, 220] on li "Documents that are required to be stamped/endorsed under Stamp Duty Ordinance (…" at bounding box center [448, 210] width 462 height 29
drag, startPoint x: 317, startPoint y: 288, endPoint x: 292, endPoint y: 124, distance: 165.9
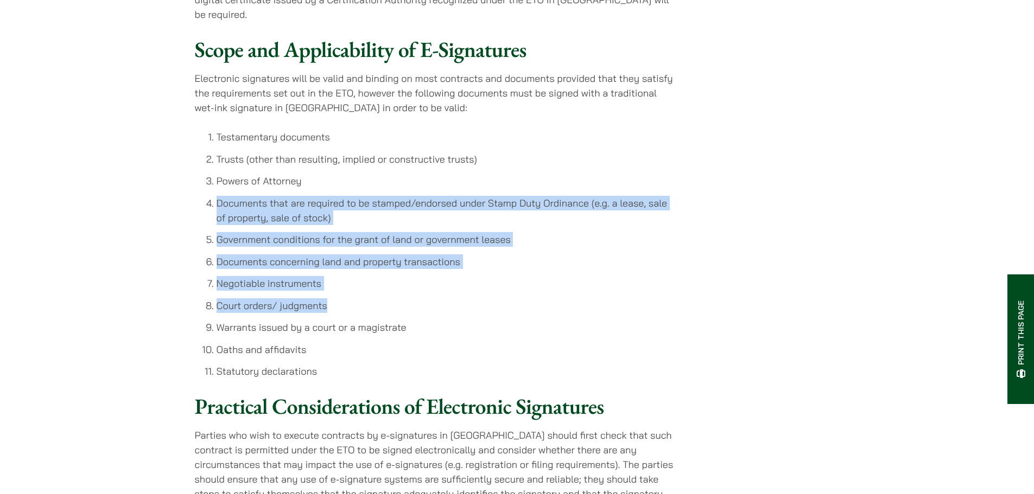
drag, startPoint x: 633, startPoint y: 285, endPoint x: 574, endPoint y: 181, distance: 120.3
click at [574, 181] on ol "Testamentary documents Trusts (other than resulting, implied or constructive tr…" at bounding box center [436, 254] width 483 height 249
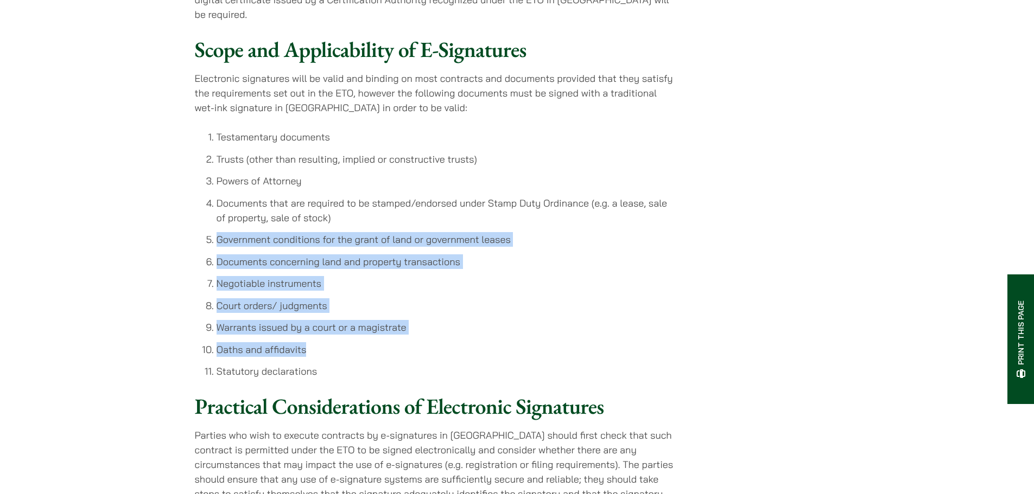
drag, startPoint x: 692, startPoint y: 346, endPoint x: 493, endPoint y: 227, distance: 231.9
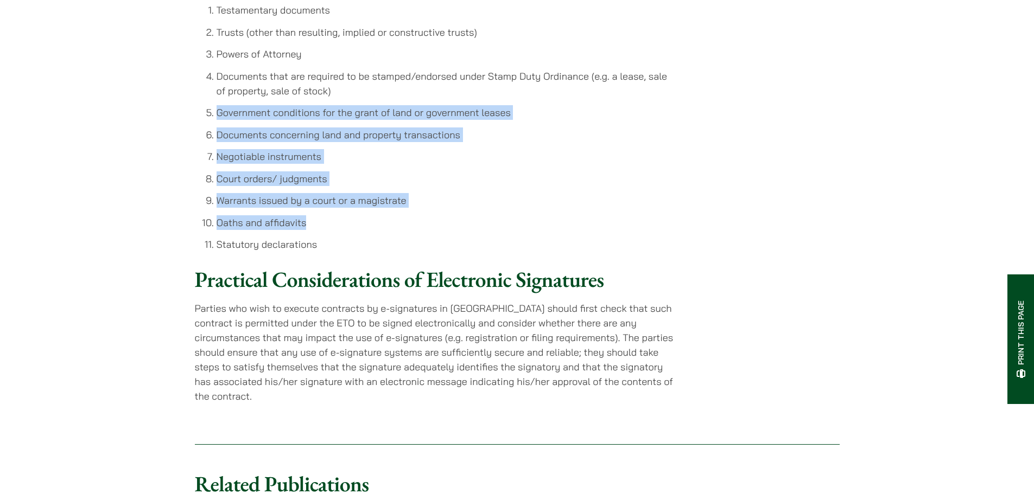
scroll to position [1169, 0]
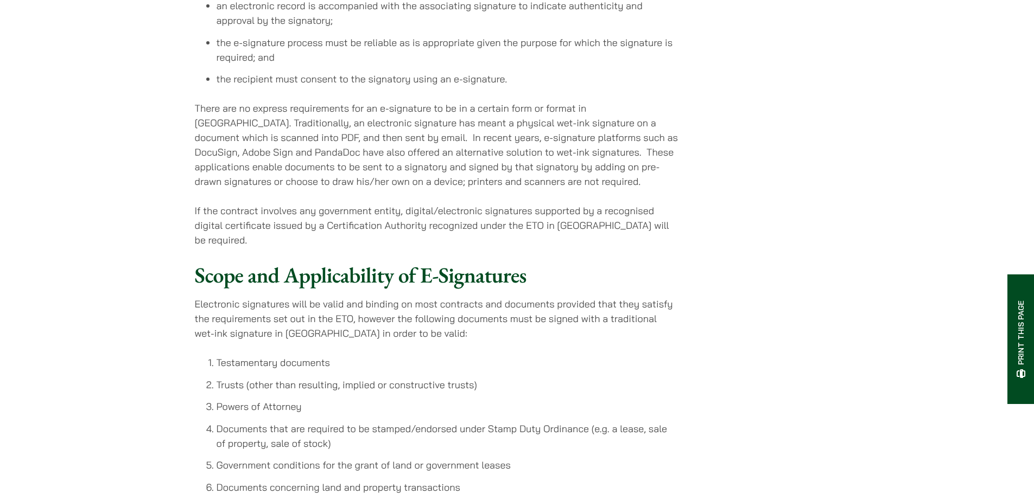
scroll to position [543, 0]
